Goal: Browse casually

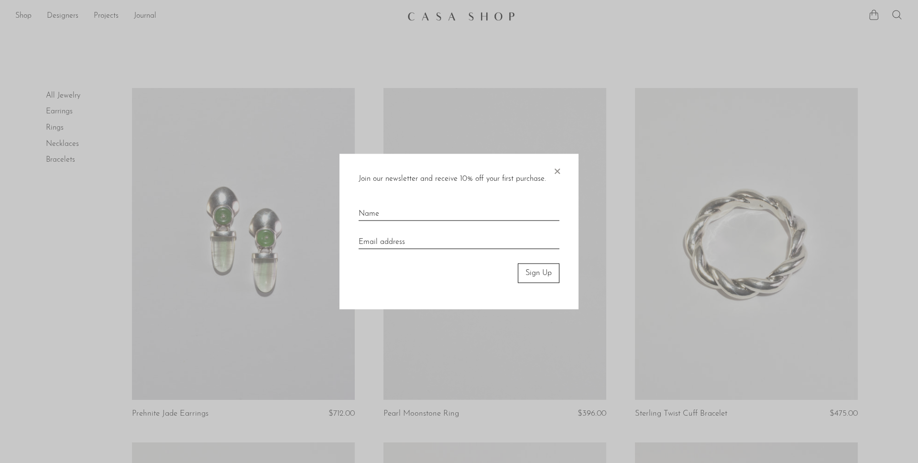
click at [559, 172] on span "×" at bounding box center [557, 169] width 10 height 31
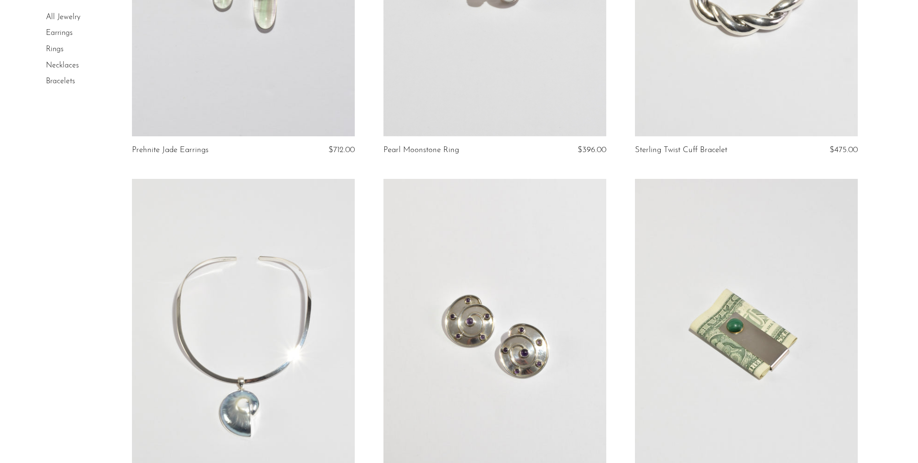
scroll to position [260, 0]
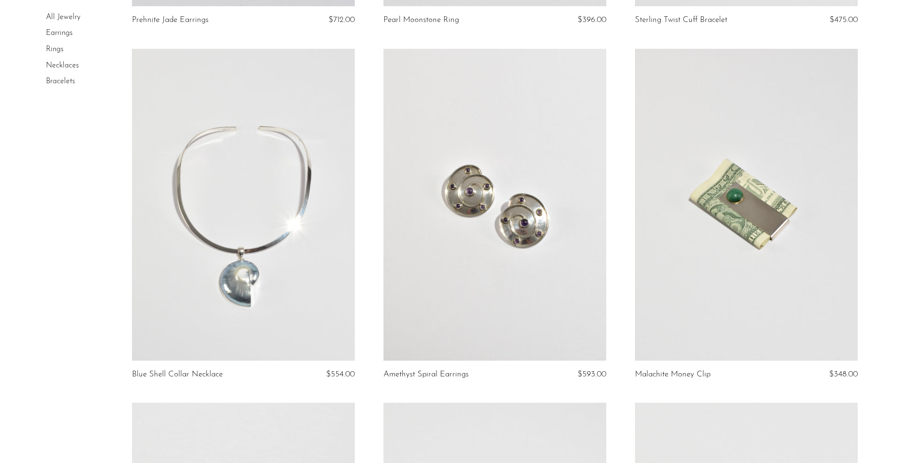
click at [862, 322] on article "Malachite Money Clip $348.00" at bounding box center [747, 226] width 252 height 354
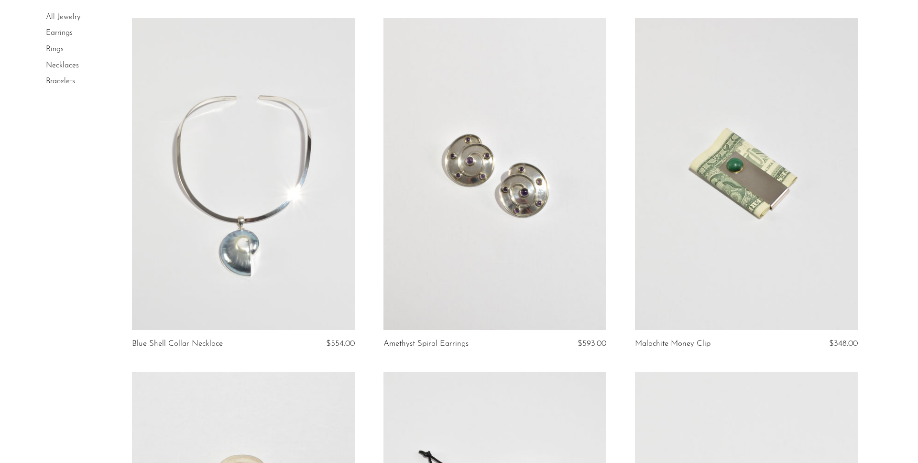
scroll to position [430, 0]
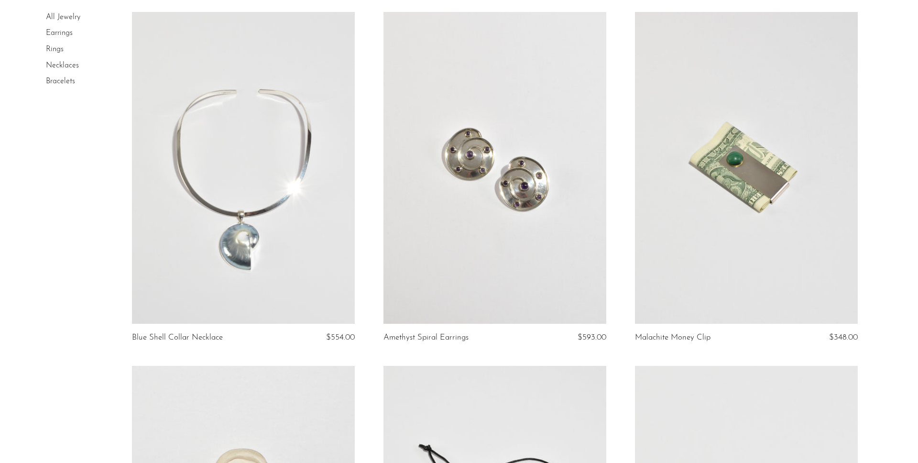
click at [486, 341] on h2 "Amethyst Spiral Earrings" at bounding box center [462, 337] width 156 height 9
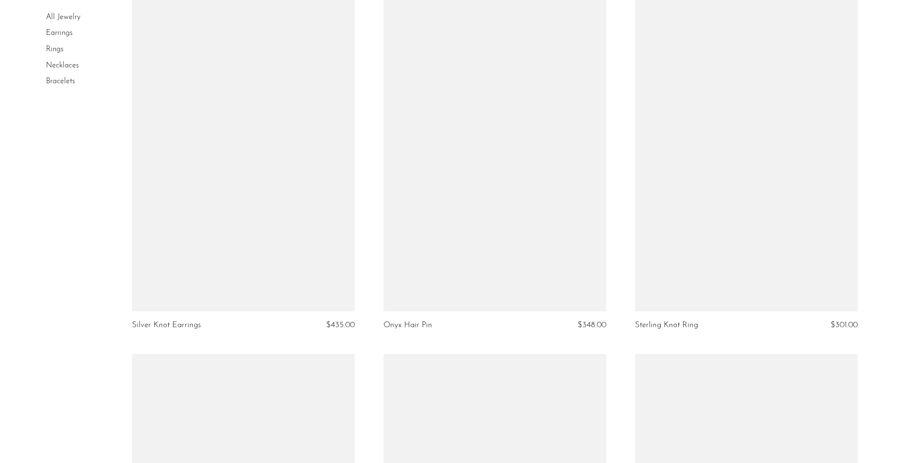
scroll to position [1152, 0]
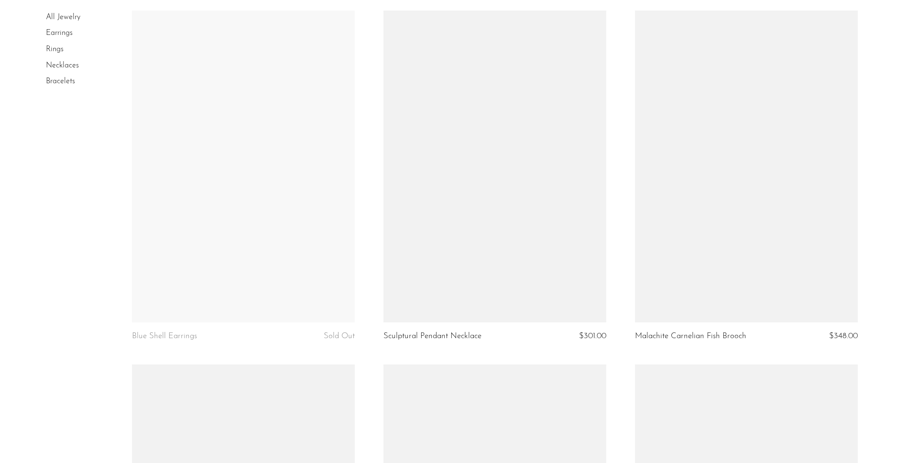
scroll to position [1850, 0]
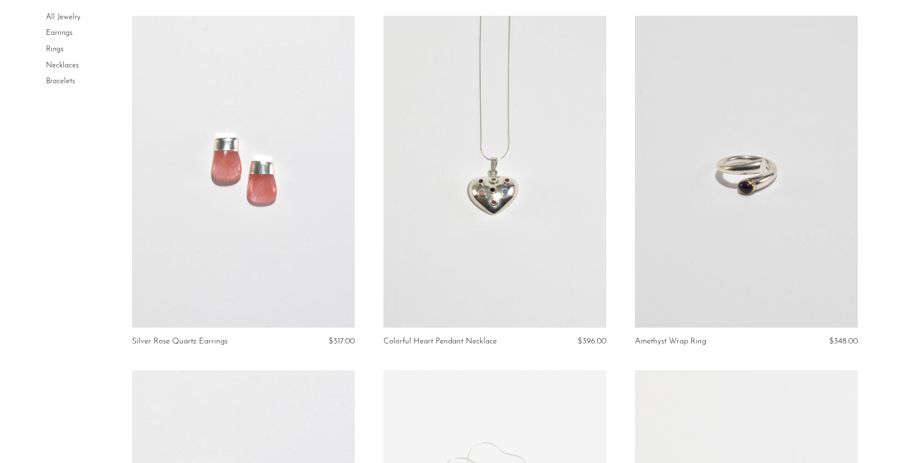
scroll to position [2909, 0]
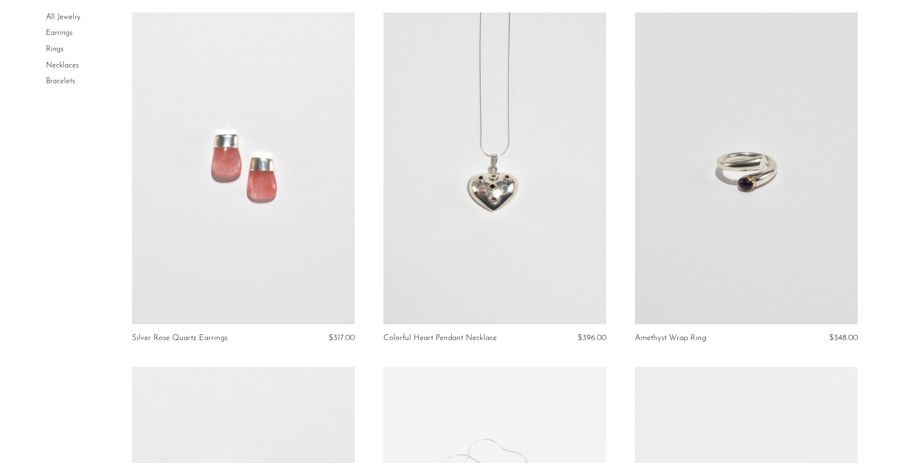
click at [856, 331] on article "Amethyst Wrap Ring $348.00" at bounding box center [747, 189] width 252 height 354
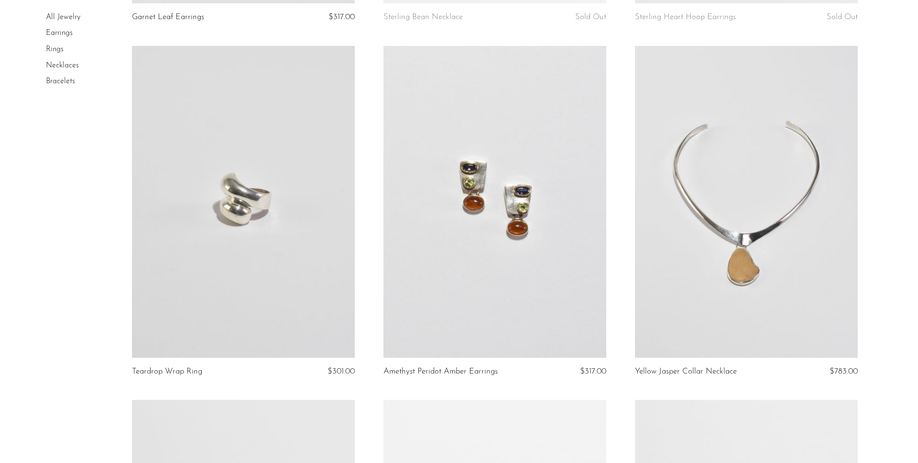
drag, startPoint x: 871, startPoint y: 304, endPoint x: 872, endPoint y: 313, distance: 8.7
click at [870, 304] on article "Yellow Jasper Collar Necklace $783.00" at bounding box center [747, 223] width 252 height 354
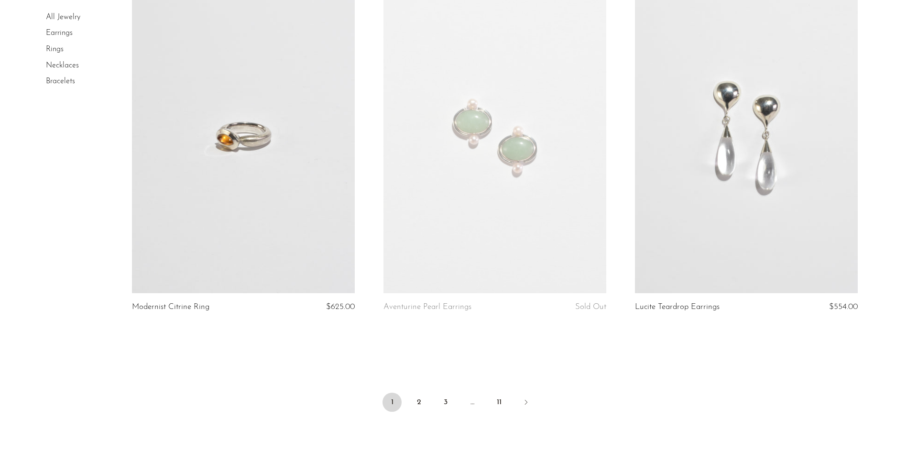
scroll to position [4000, 0]
click at [531, 406] on link "Next" at bounding box center [525, 405] width 19 height 21
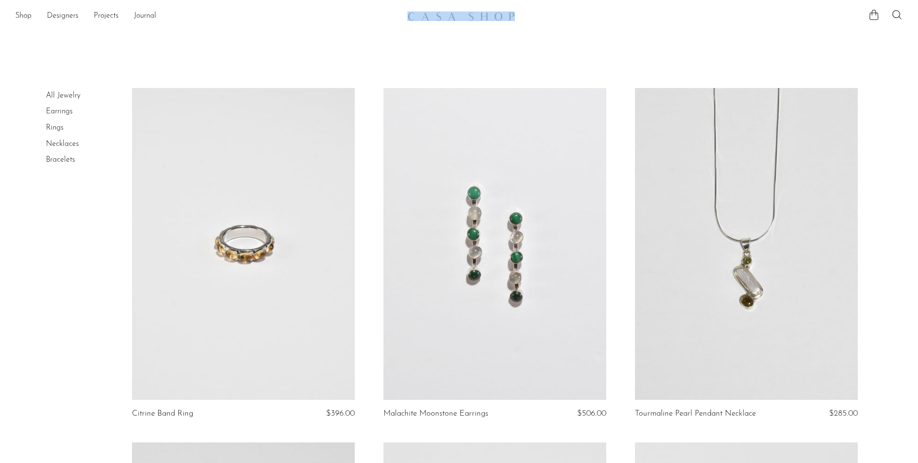
drag, startPoint x: 396, startPoint y: 16, endPoint x: 526, endPoint y: 13, distance: 129.1
click at [524, 14] on div "Shop Featured New Arrivals Bestsellers Coming Soon Jewelry Jewelry All Earrings…" at bounding box center [459, 16] width 918 height 17
copy div
